Goal: Transaction & Acquisition: Purchase product/service

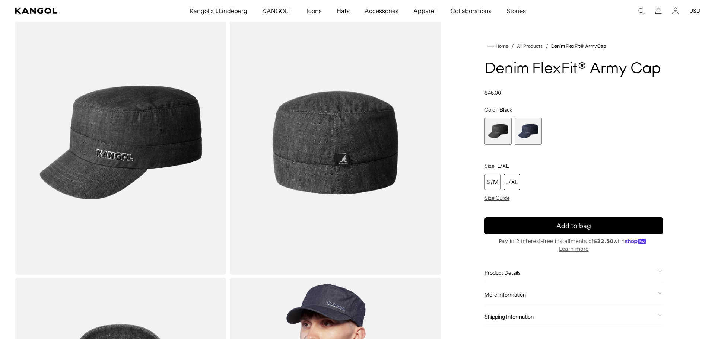
scroll to position [75, 0]
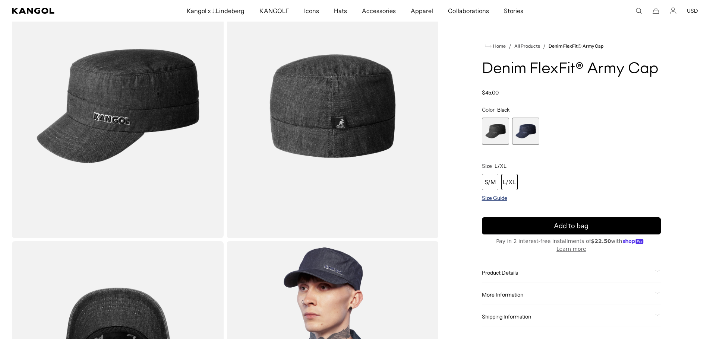
click at [488, 198] on span "Size Guide" at bounding box center [494, 198] width 25 height 7
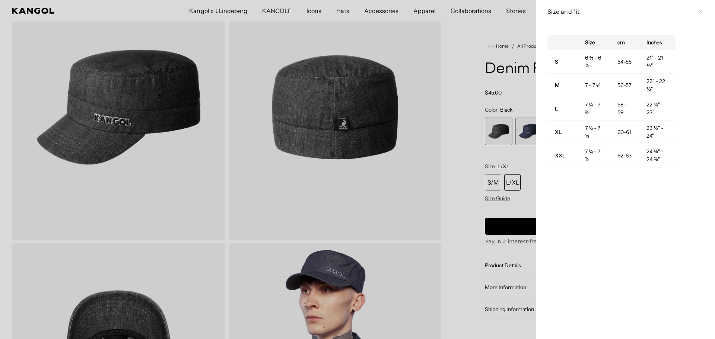
scroll to position [0, 0]
click at [584, 208] on div "Size cm Inches S 6 ¾ - 6 ⅞ 54-55 21" - 21 ½" M 7 - 7 ⅛ 56-57 22" - 22 ½" L 7 ¼ …" at bounding box center [626, 181] width 179 height 316
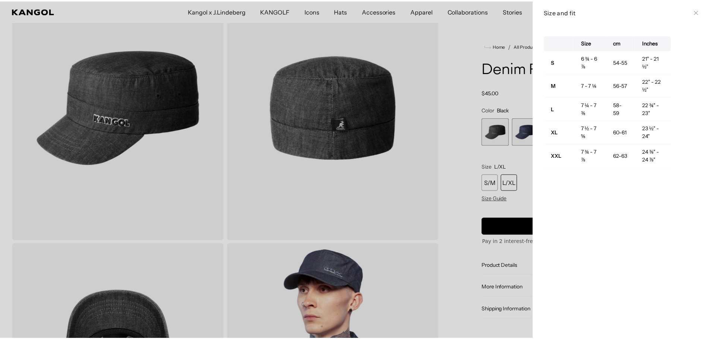
scroll to position [0, 154]
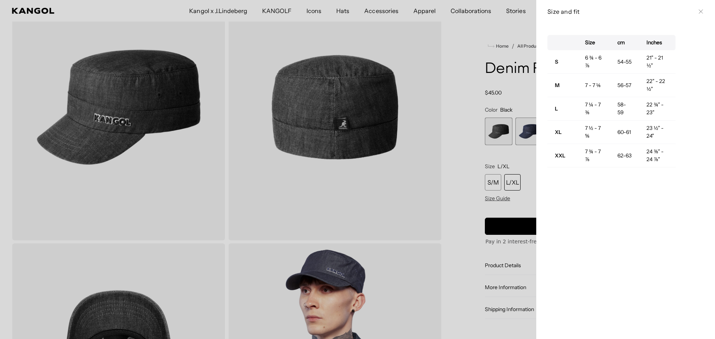
click at [506, 180] on div at bounding box center [357, 169] width 715 height 339
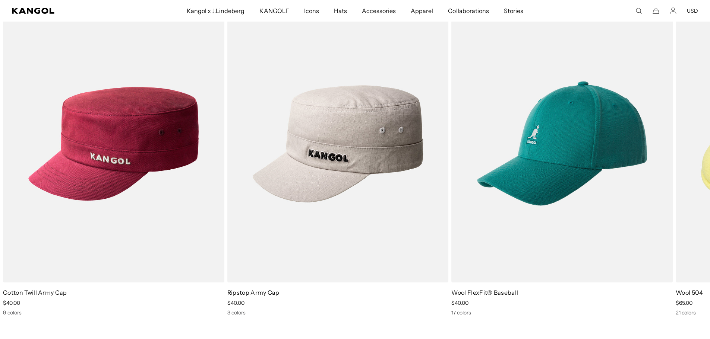
scroll to position [0, 0]
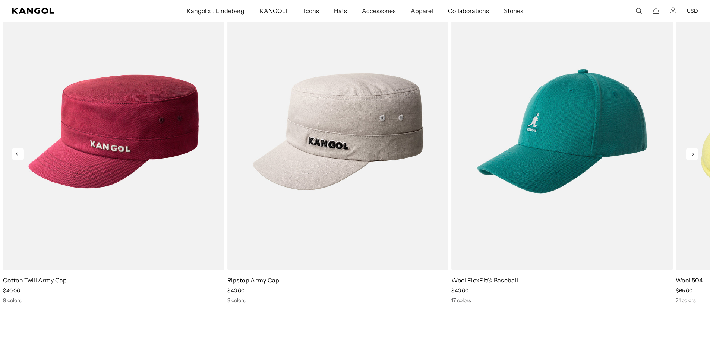
click at [687, 156] on icon at bounding box center [692, 154] width 12 height 12
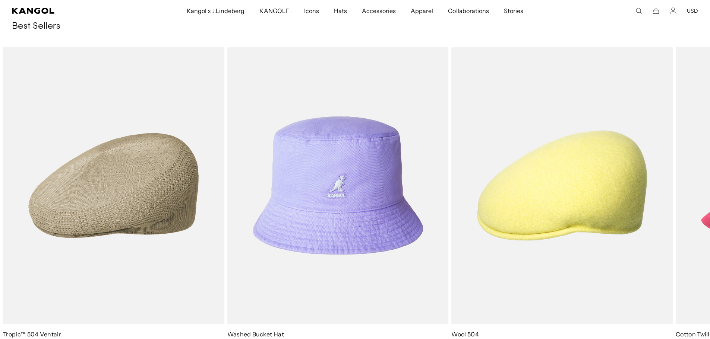
scroll to position [1077, 0]
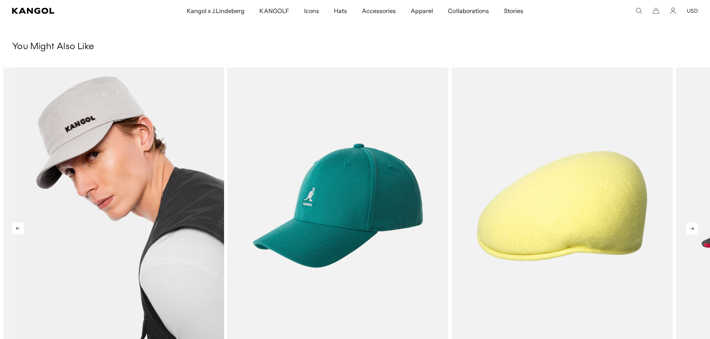
click at [76, 137] on img "2 of 5" at bounding box center [113, 206] width 221 height 278
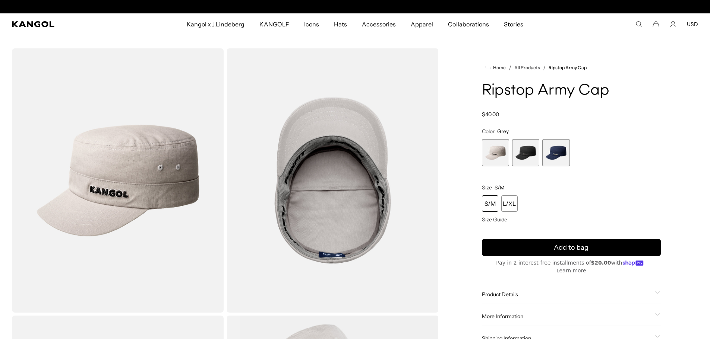
scroll to position [0, 154]
click at [557, 154] on span "3 of 3" at bounding box center [555, 152] width 27 height 27
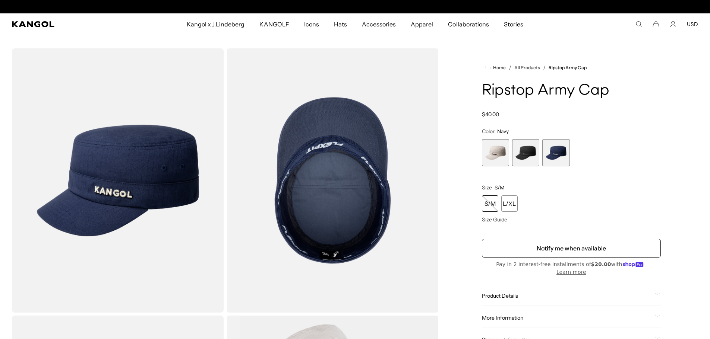
click at [529, 152] on span "2 of 3" at bounding box center [525, 152] width 27 height 27
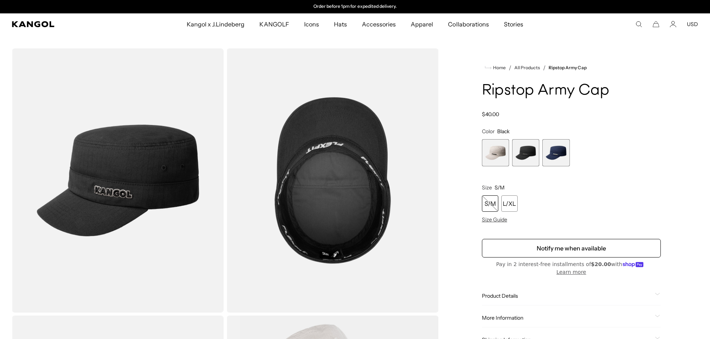
click at [553, 151] on span "3 of 3" at bounding box center [555, 152] width 27 height 27
